Goal: Task Accomplishment & Management: Use online tool/utility

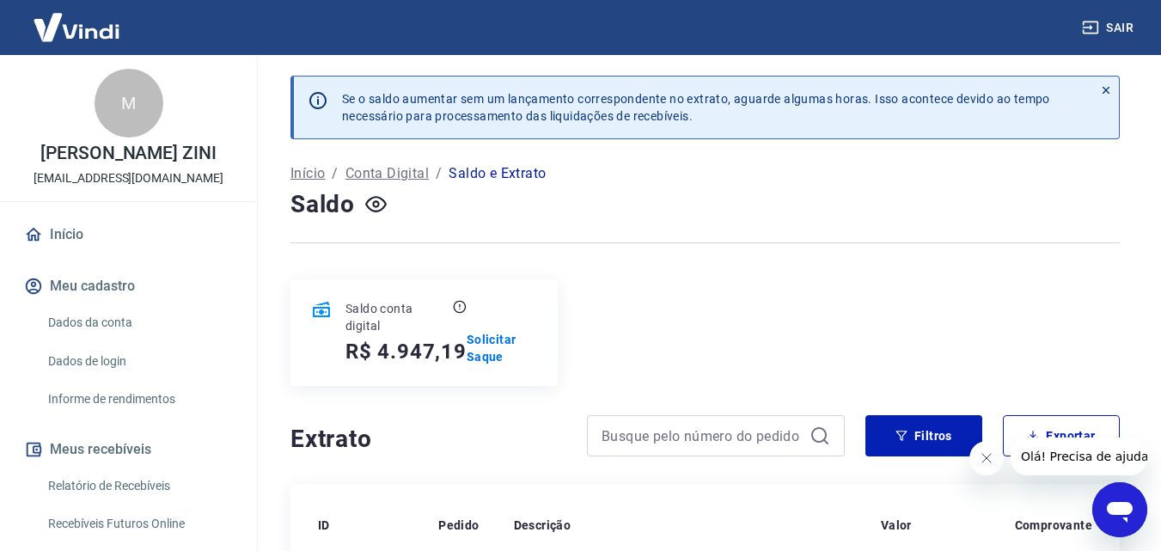
scroll to position [344, 0]
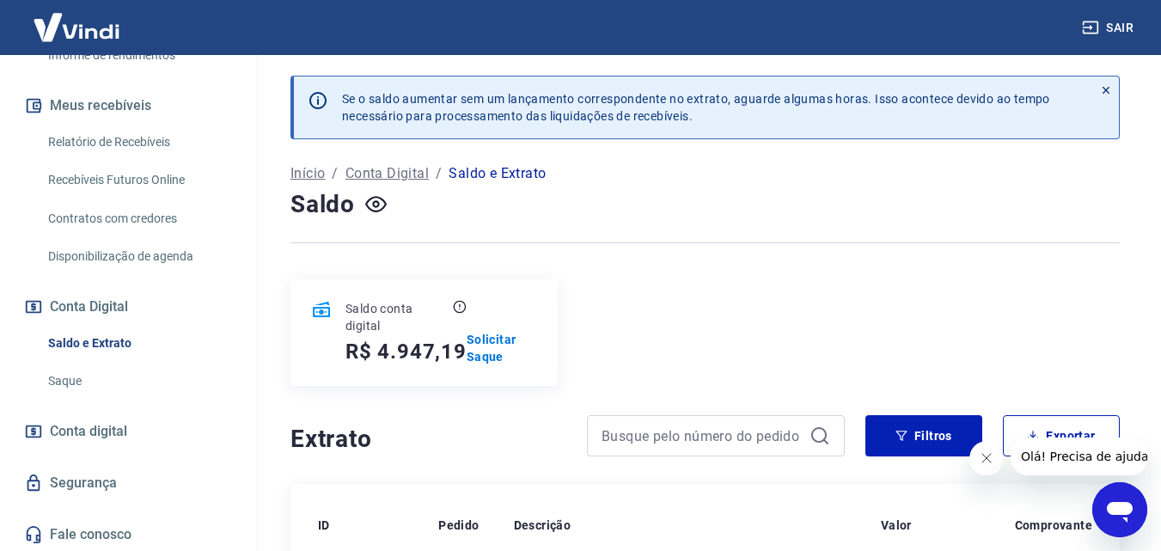
click at [68, 399] on link "Saque" at bounding box center [138, 380] width 195 height 35
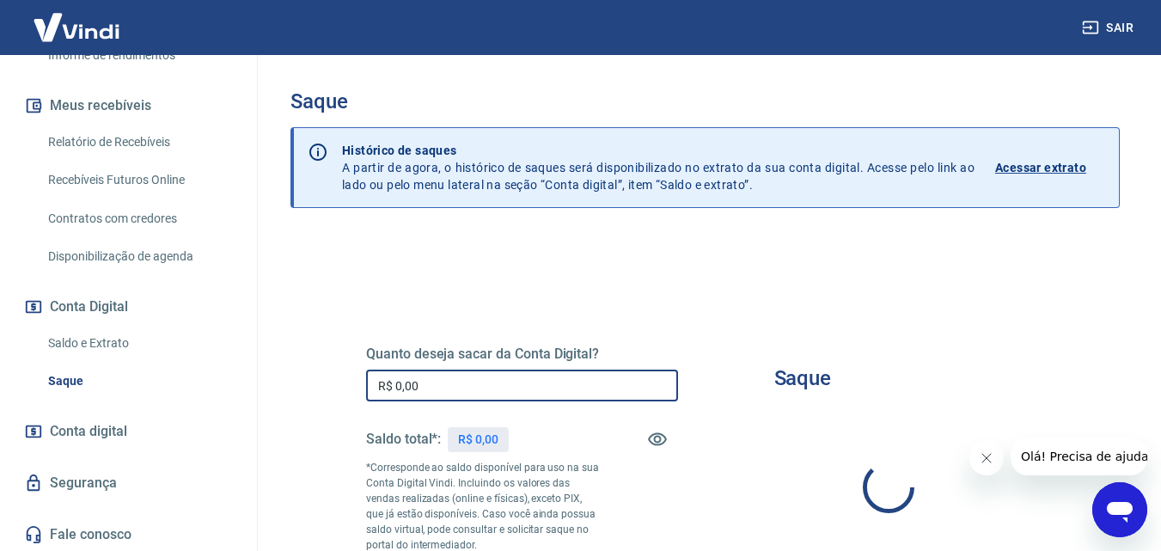
click at [503, 384] on input "R$ 0,00" at bounding box center [522, 385] width 312 height 32
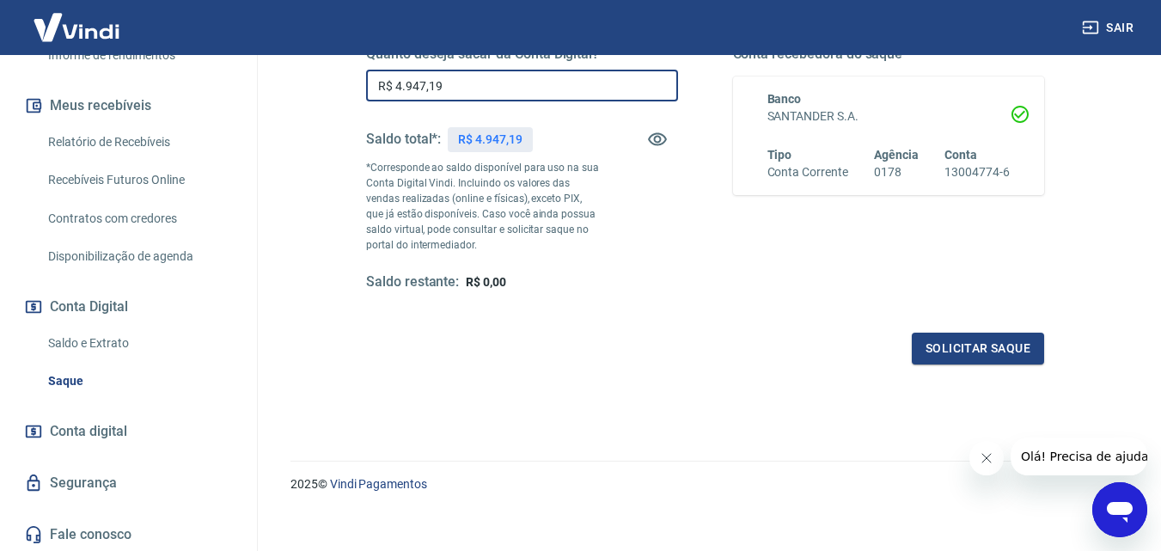
scroll to position [314, 0]
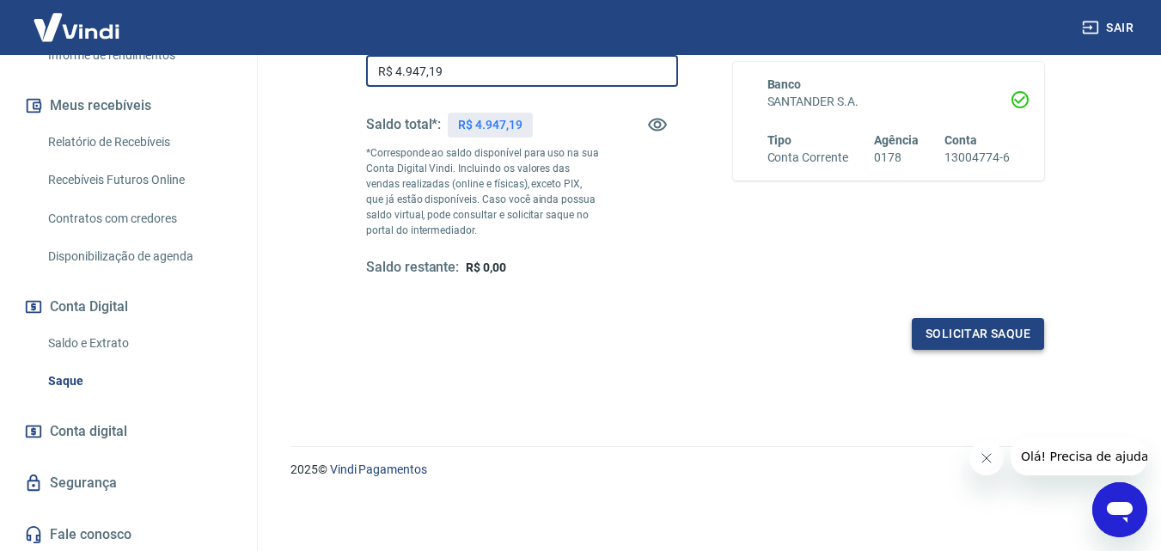
type input "R$ 4.947,19"
click at [952, 337] on button "Solicitar saque" at bounding box center [978, 334] width 132 height 32
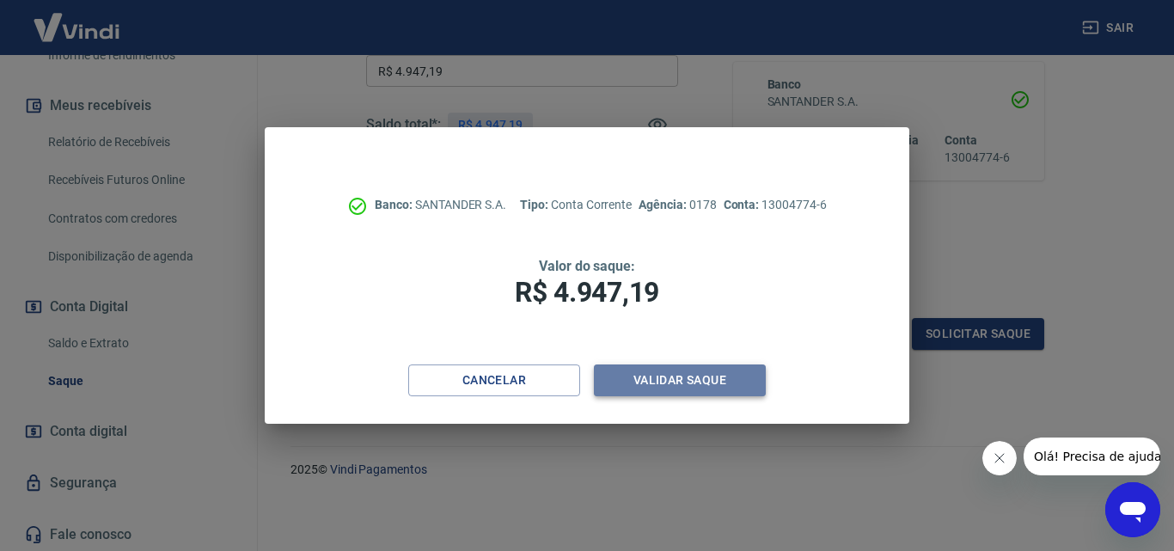
click at [693, 378] on button "Validar saque" at bounding box center [680, 380] width 172 height 32
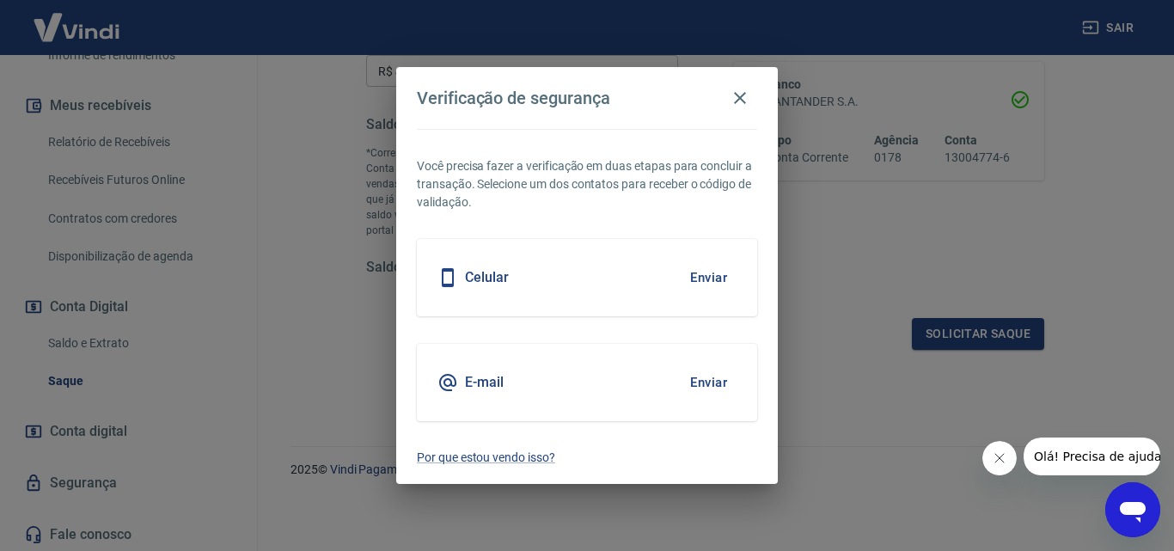
click at [700, 275] on button "Enviar" at bounding box center [709, 277] width 56 height 36
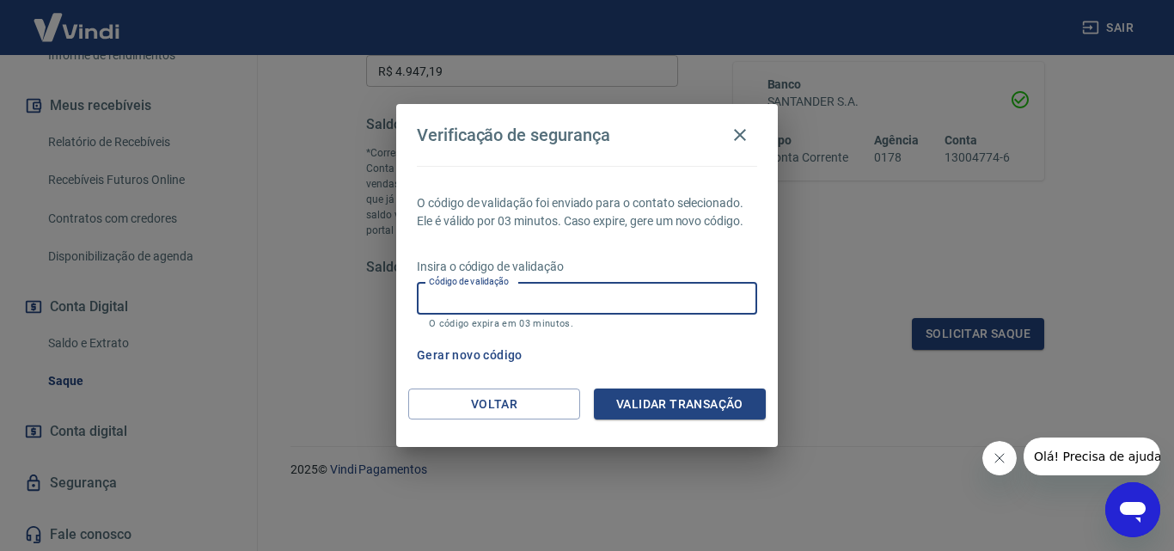
click at [690, 290] on input "Código de validação" at bounding box center [587, 299] width 340 height 32
type input "851761"
click at [663, 390] on button "Validar transação" at bounding box center [680, 404] width 172 height 32
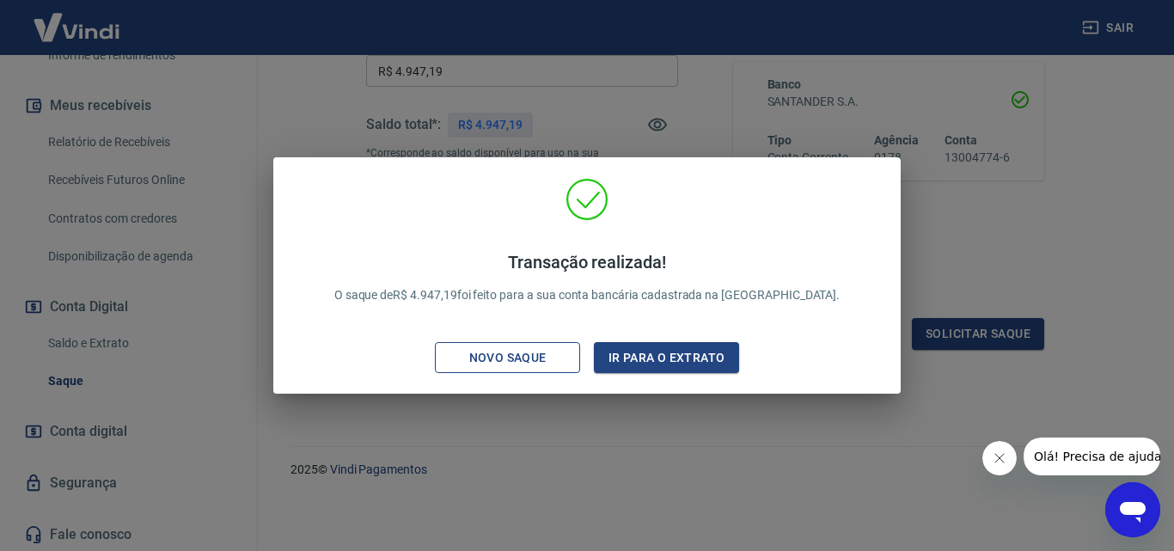
click at [480, 364] on div "Novo saque" at bounding box center [508, 357] width 119 height 21
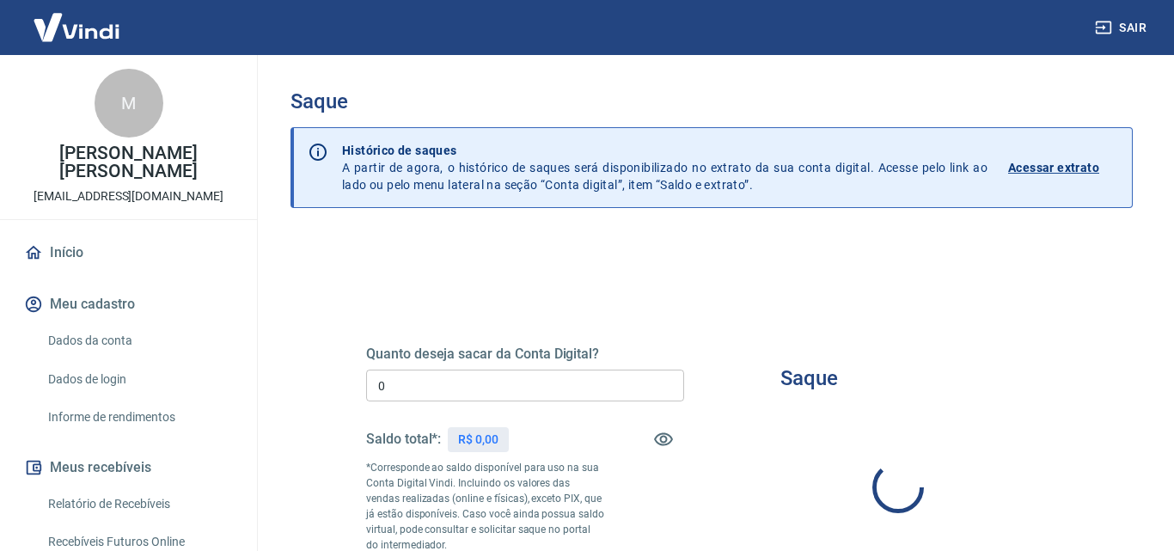
type input "R$ 0,00"
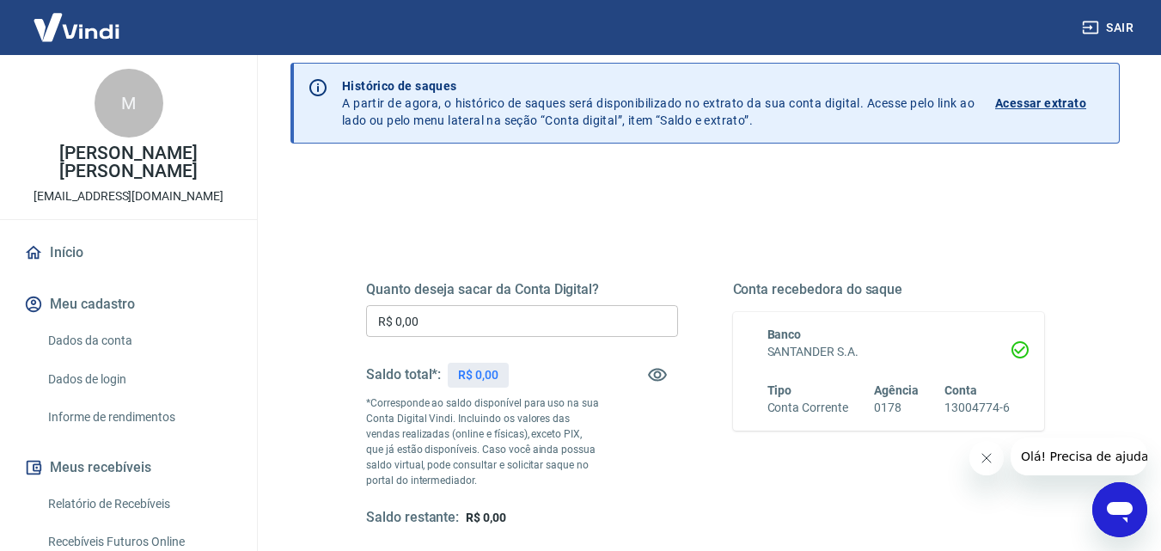
scroll to position [57, 0]
